Goal: Information Seeking & Learning: Learn about a topic

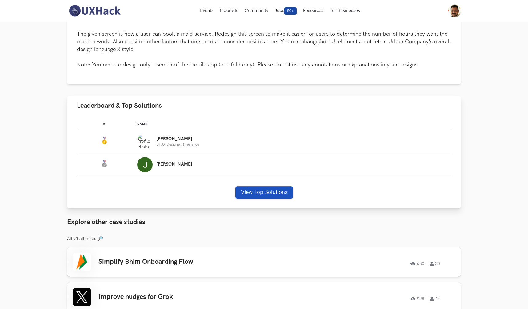
scroll to position [112, 0]
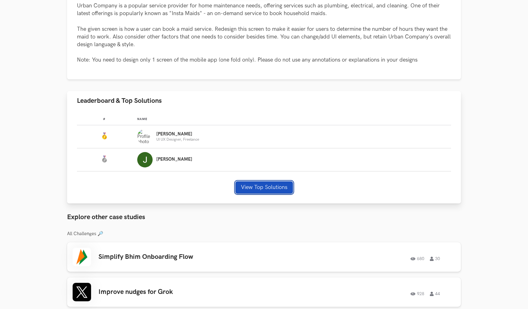
click at [268, 186] on button "View Top Solutions" at bounding box center [264, 187] width 58 height 12
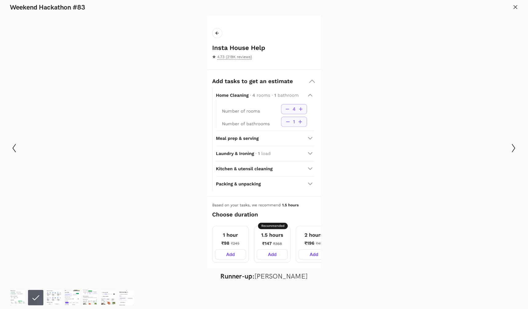
click at [414, 215] on div at bounding box center [263, 141] width 483 height 253
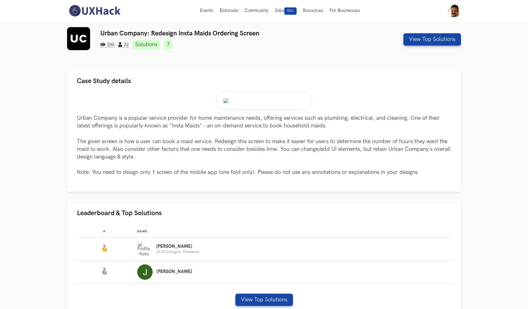
scroll to position [10, 0]
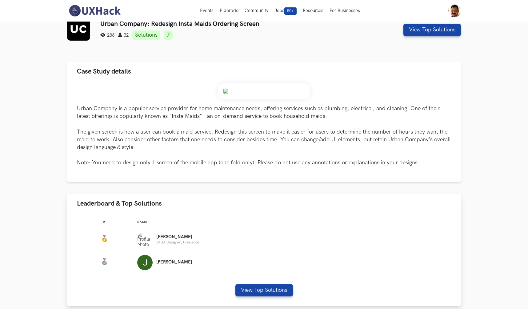
click at [169, 237] on p "[PERSON_NAME]" at bounding box center [177, 236] width 43 height 5
click at [112, 238] on td "#:" at bounding box center [107, 239] width 60 height 23
click at [142, 239] on img "Leaderboard" at bounding box center [144, 239] width 15 height 15
click at [266, 292] on button "View Top Solutions" at bounding box center [264, 290] width 58 height 12
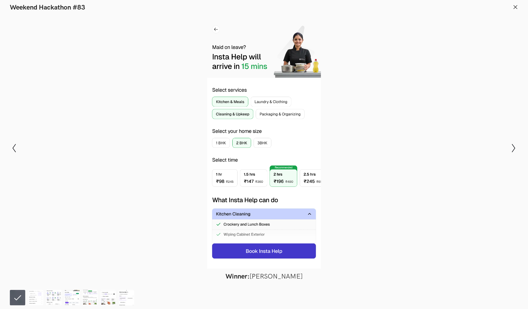
click at [401, 260] on div at bounding box center [263, 141] width 483 height 253
click at [514, 6] on icon at bounding box center [516, 7] width 6 height 6
